Goal: Task Accomplishment & Management: Complete application form

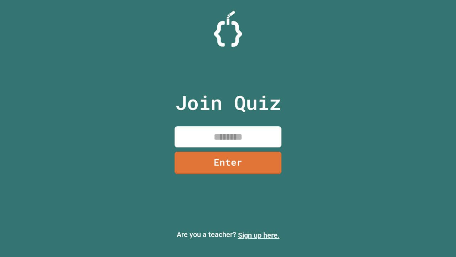
click at [259, 235] on link "Sign up here." at bounding box center [259, 235] width 42 height 9
